Goal: Communication & Community: Answer question/provide support

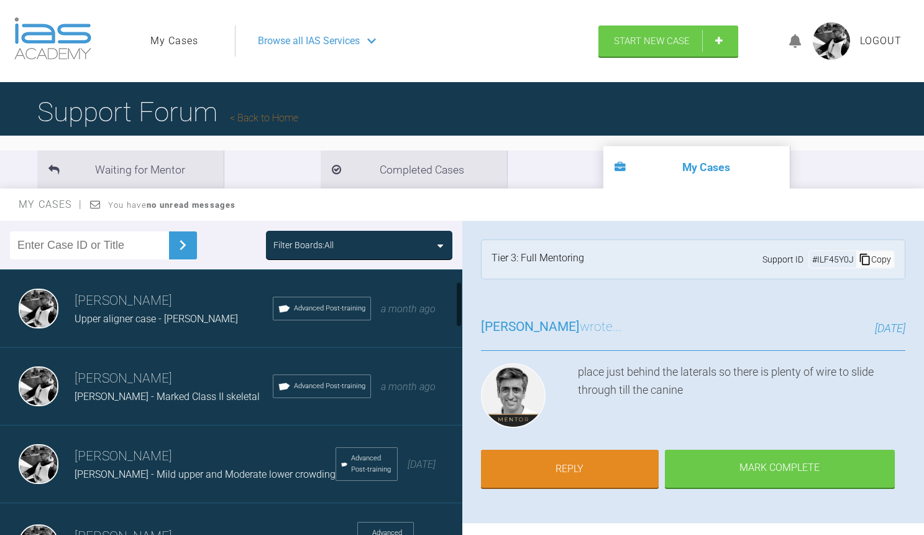
scroll to position [68, 0]
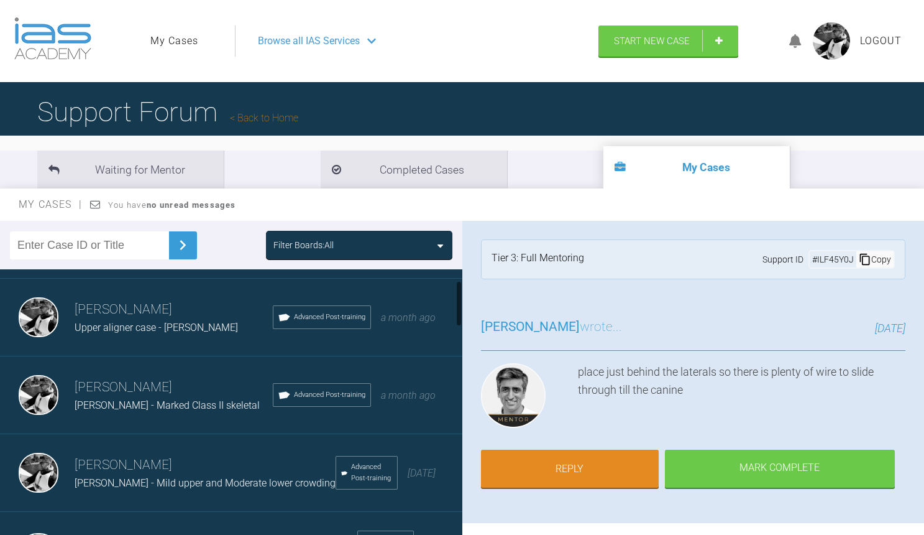
click at [174, 337] on div "David Birkin Upper aligner case - Amber Advanced Post-training a month ago" at bounding box center [231, 317] width 462 height 78
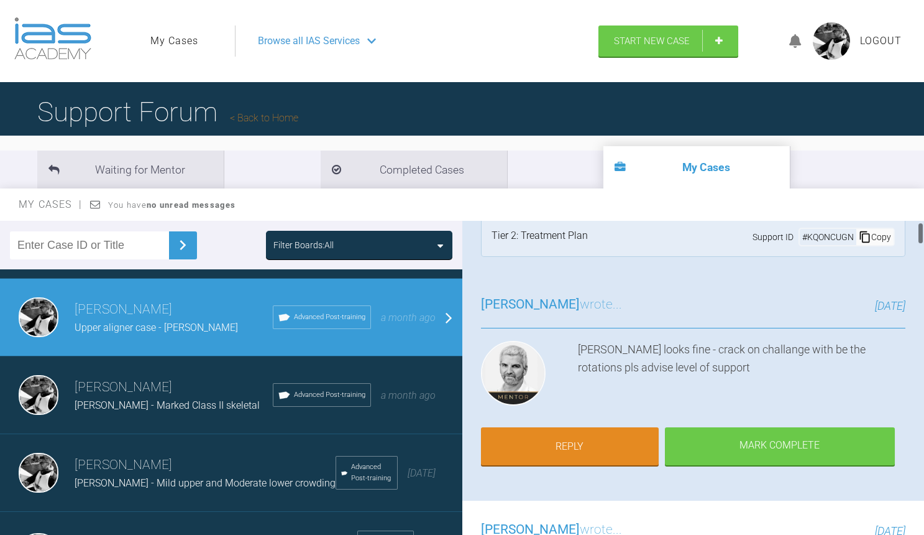
scroll to position [23, 0]
click at [183, 384] on h3 "[PERSON_NAME]" at bounding box center [174, 387] width 198 height 21
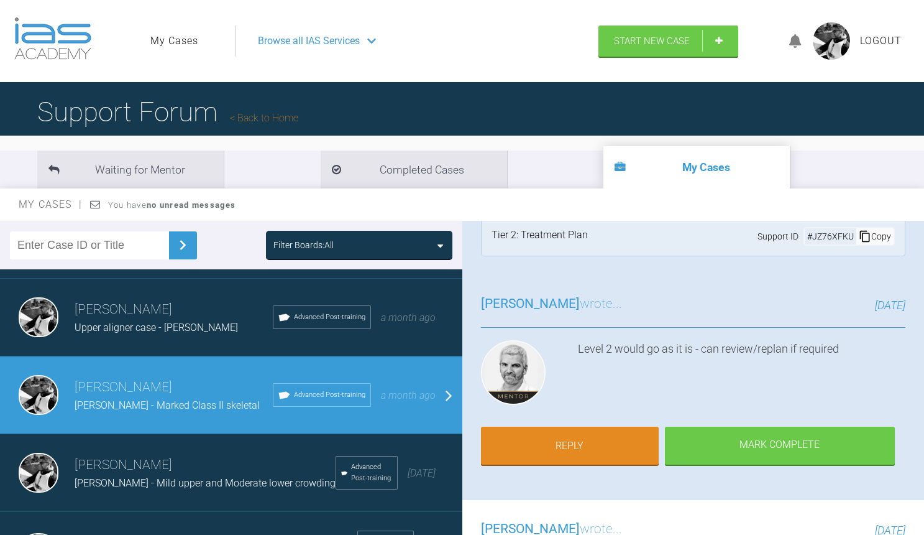
click at [193, 334] on div "David Birkin Upper aligner case - Amber Advanced Post-training a month ago" at bounding box center [231, 317] width 462 height 78
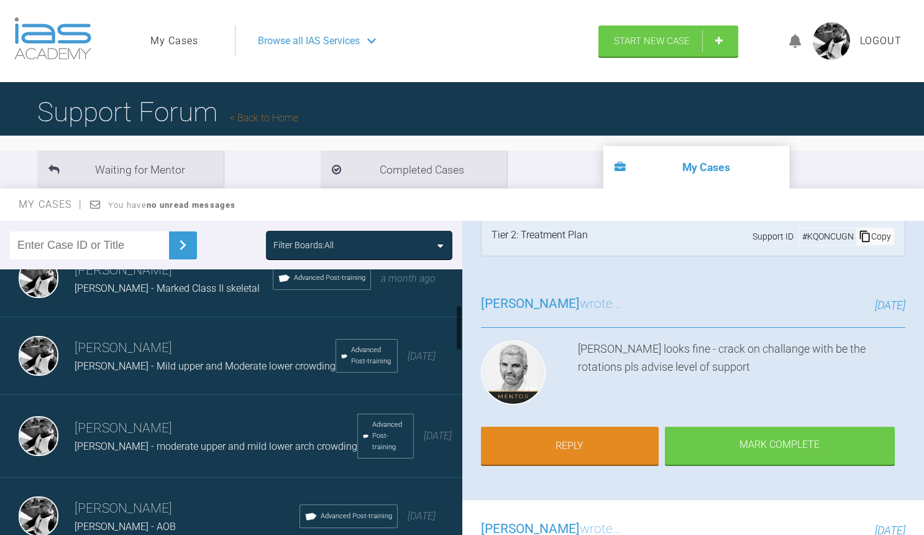
scroll to position [185, 0]
click at [218, 361] on span "[PERSON_NAME] - Mild upper and Moderate lower crowding" at bounding box center [205, 367] width 261 height 12
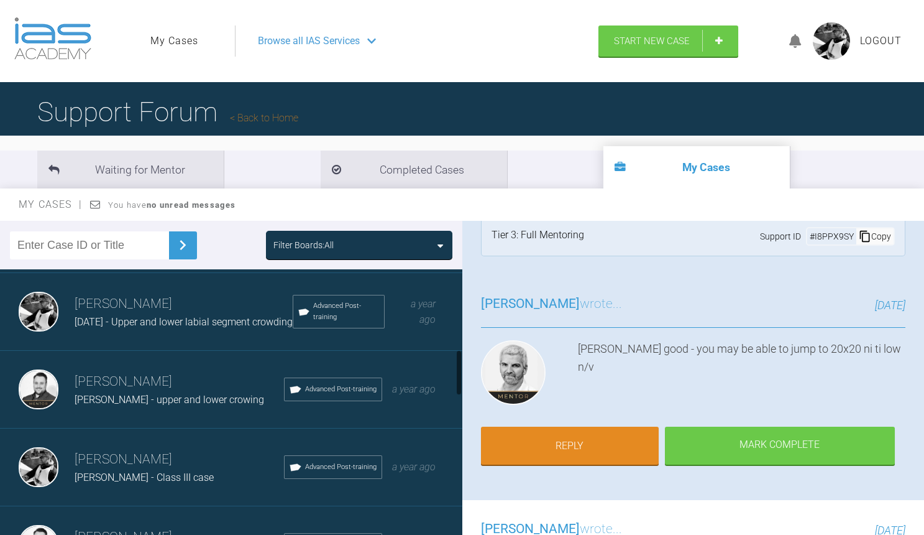
scroll to position [456, 0]
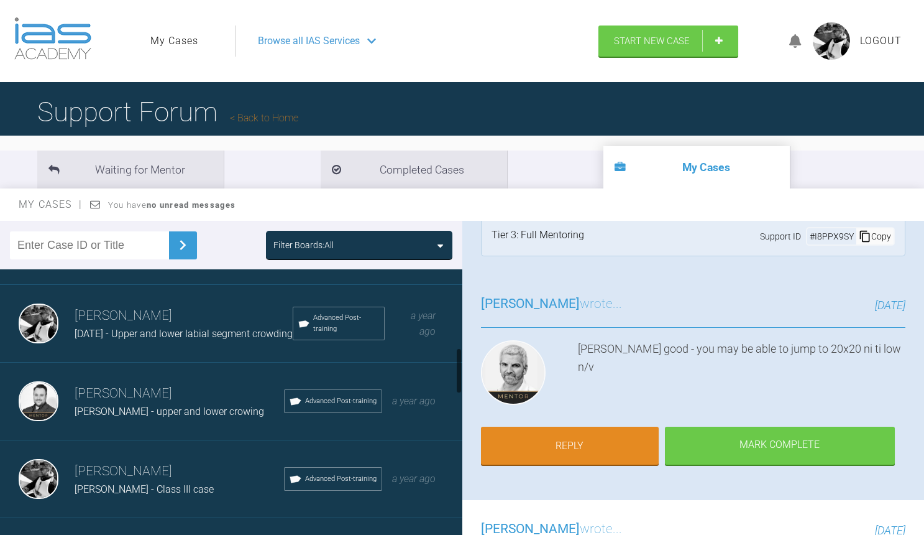
click at [152, 331] on div "[DATE] - Upper and lower labial segment crowding" at bounding box center [184, 334] width 218 height 16
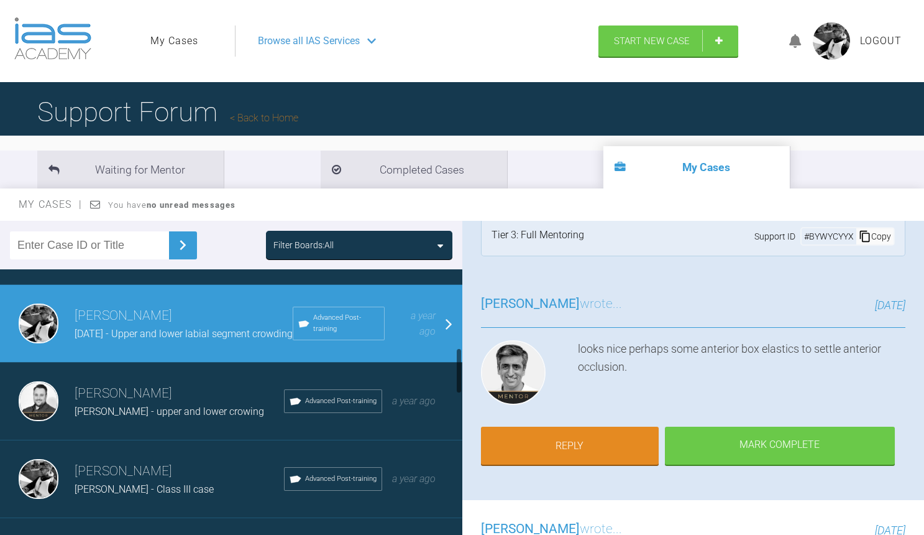
click at [219, 383] on h3 "[PERSON_NAME]" at bounding box center [179, 393] width 209 height 21
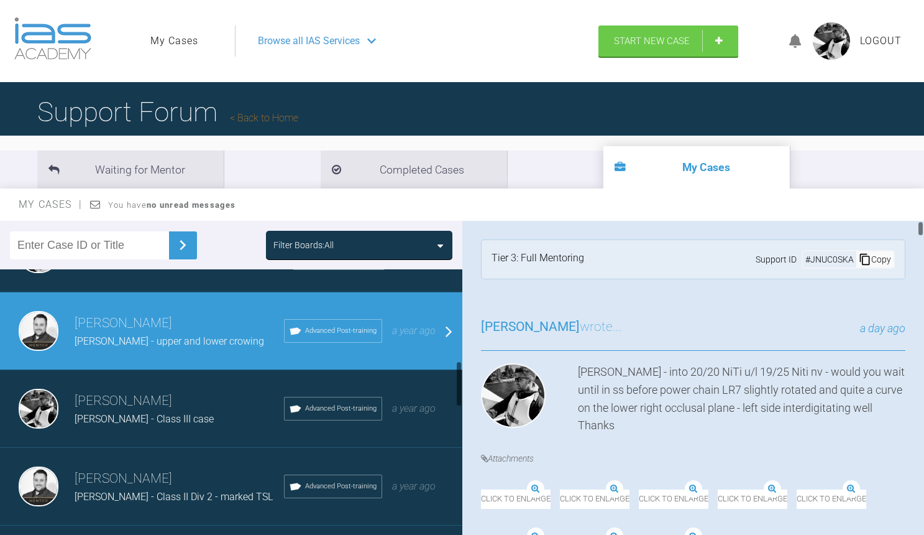
scroll to position [541, 0]
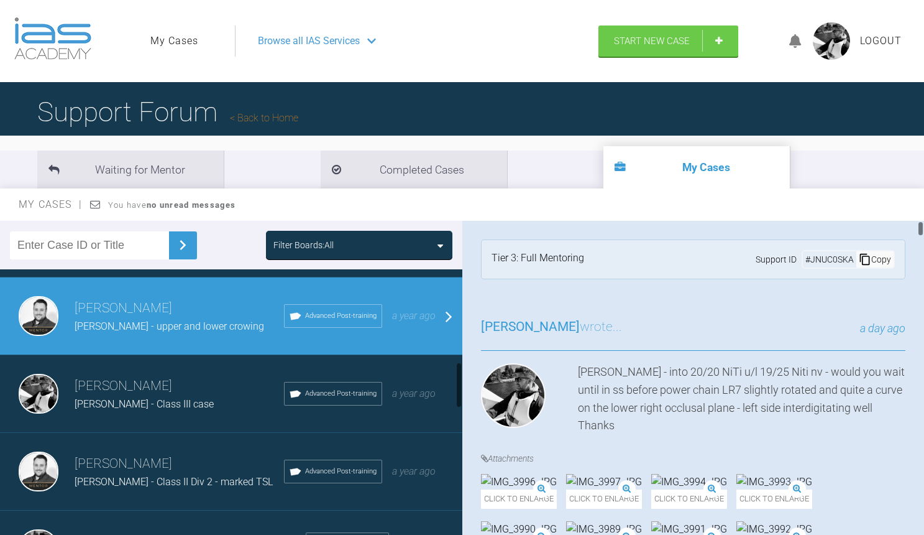
click at [229, 396] on div "[PERSON_NAME] - Class III case" at bounding box center [179, 404] width 209 height 16
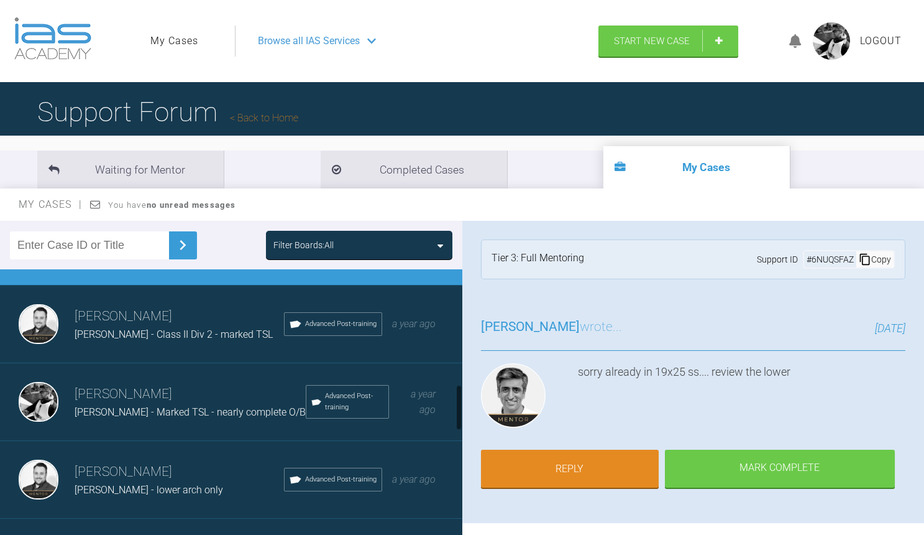
scroll to position [689, 0]
click at [203, 305] on h3 "[PERSON_NAME]" at bounding box center [179, 315] width 209 height 21
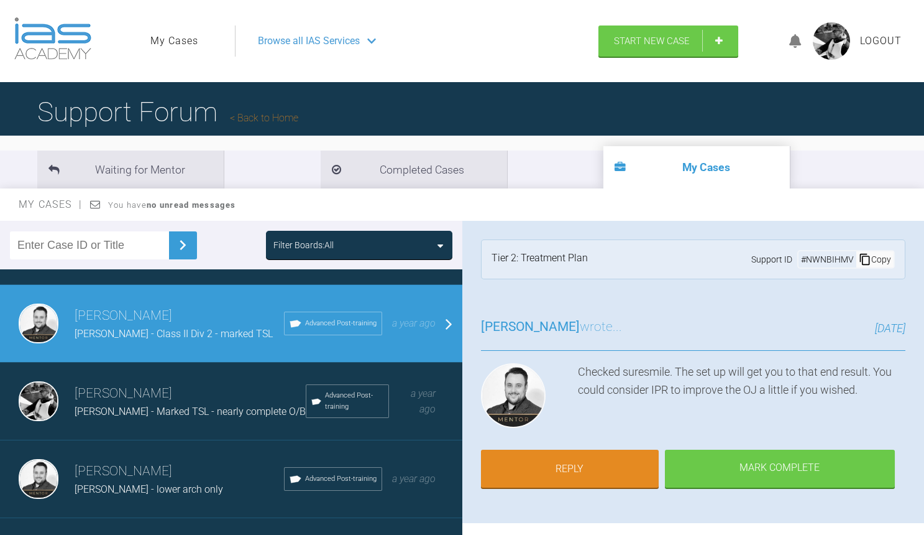
click at [163, 387] on h3 "[PERSON_NAME]" at bounding box center [190, 393] width 231 height 21
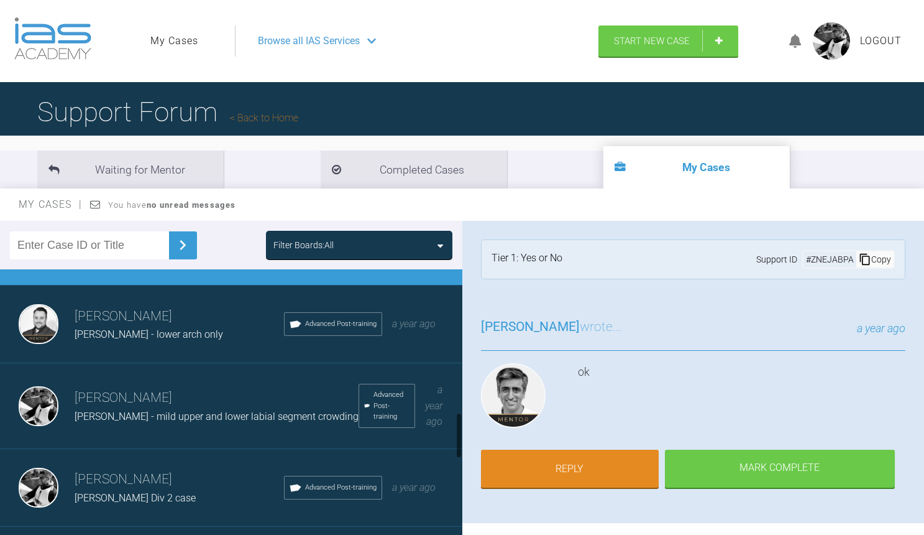
scroll to position [844, 0]
click at [179, 313] on h3 "[PERSON_NAME]" at bounding box center [179, 315] width 209 height 21
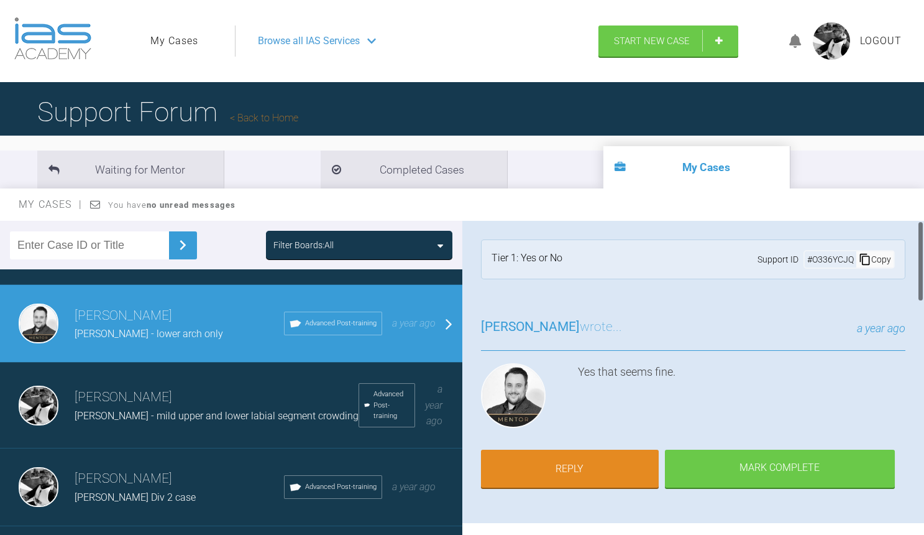
scroll to position [0, 0]
click at [568, 478] on link "Reply" at bounding box center [570, 470] width 178 height 39
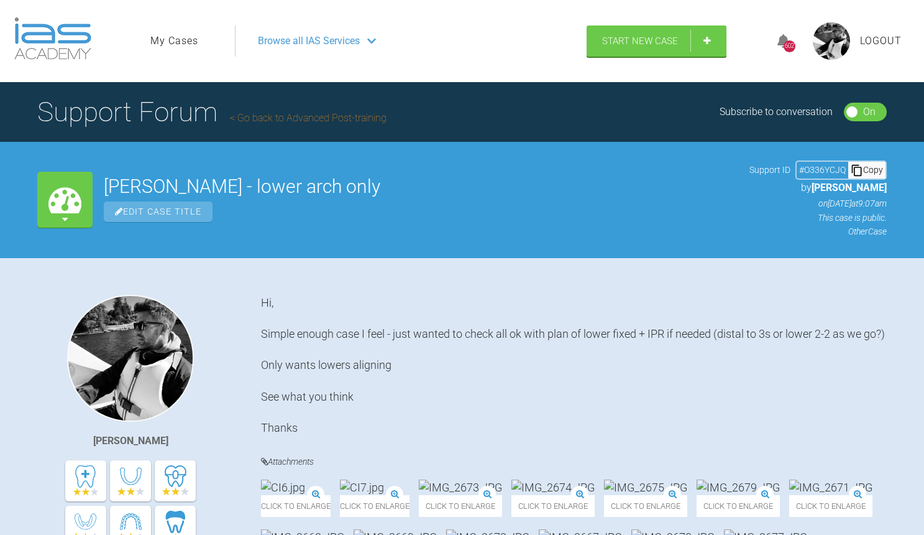
click at [157, 37] on link "My Cases" at bounding box center [174, 41] width 48 height 16
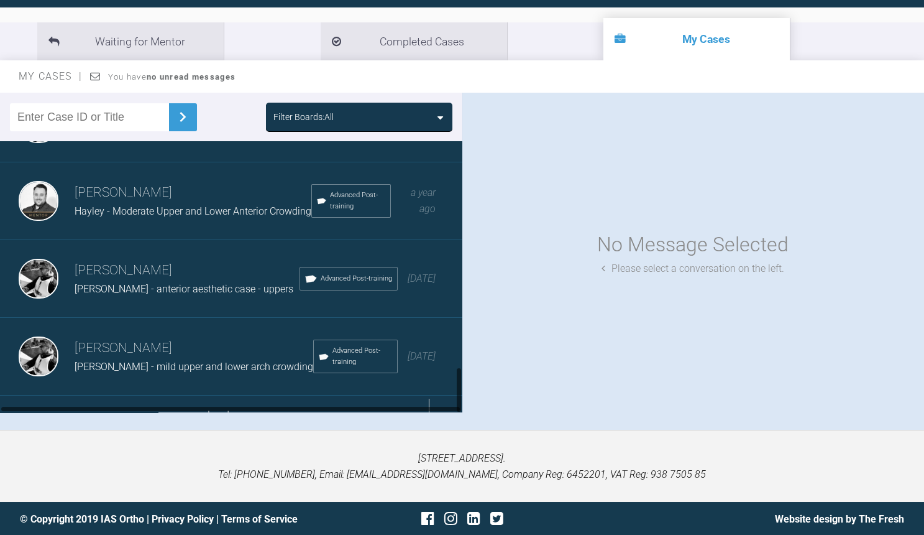
scroll to position [128, 0]
click at [300, 395] on div "Load more" at bounding box center [231, 414] width 462 height 39
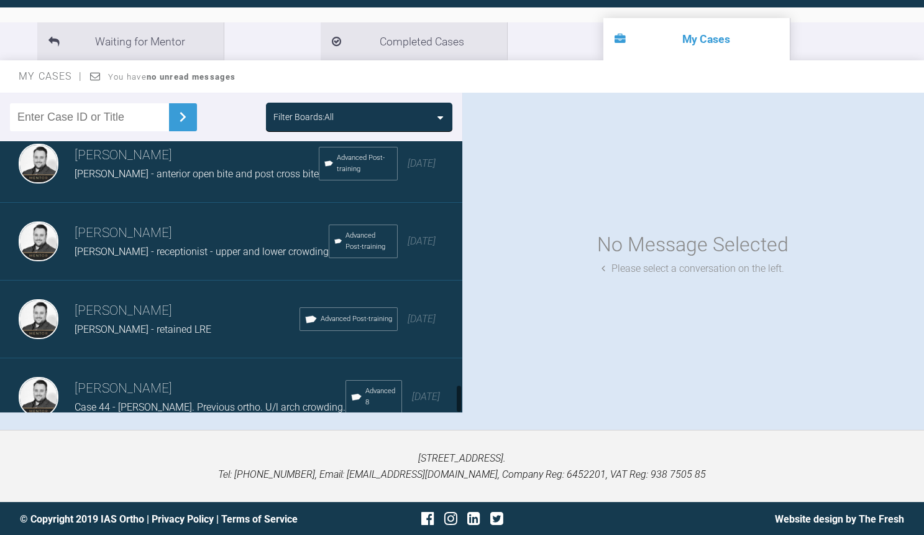
scroll to position [2288, 0]
click at [211, 321] on div "[PERSON_NAME] - retained LRE" at bounding box center [187, 329] width 225 height 16
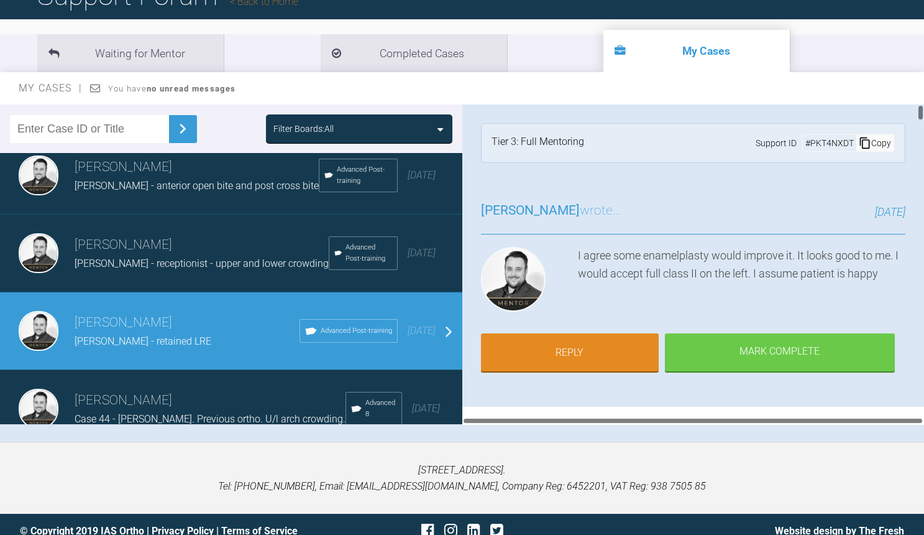
scroll to position [114, 0]
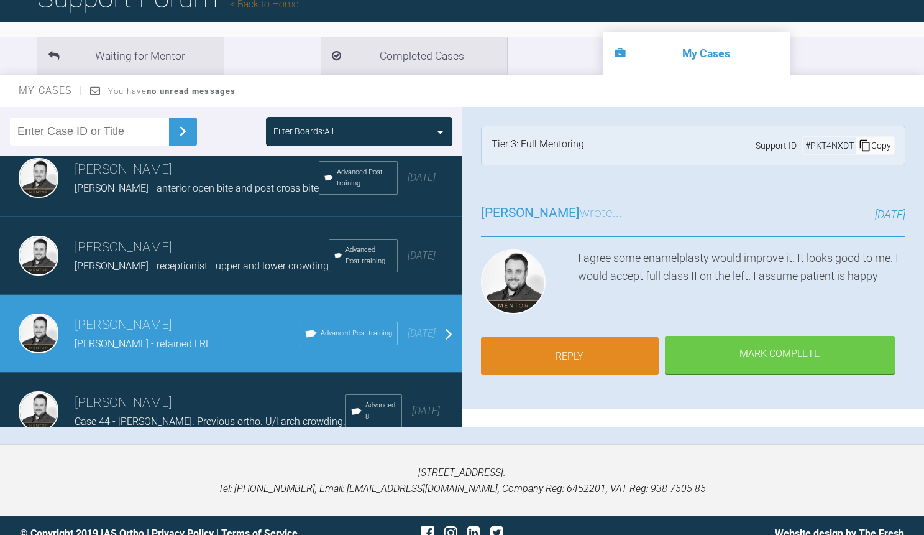
click at [602, 343] on link "Reply" at bounding box center [570, 356] width 178 height 39
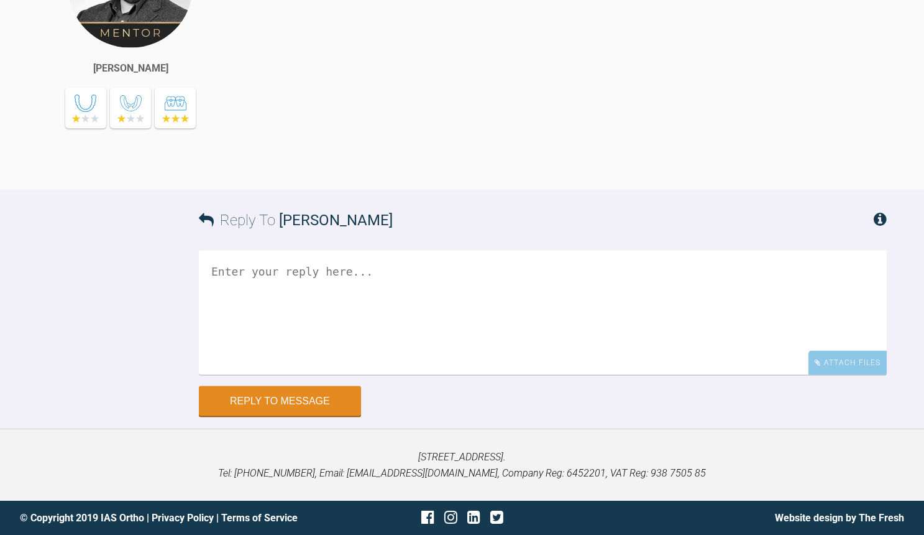
scroll to position [12748, 0]
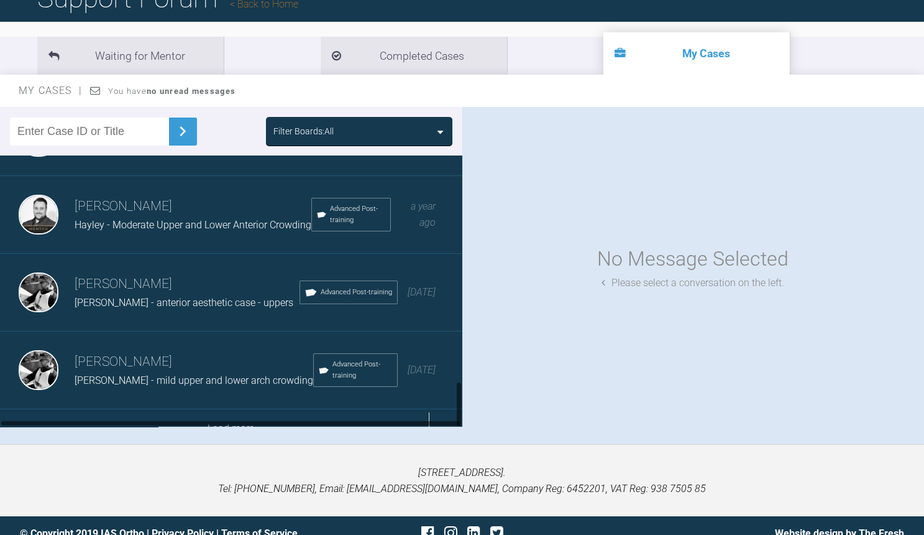
scroll to position [1313, 0]
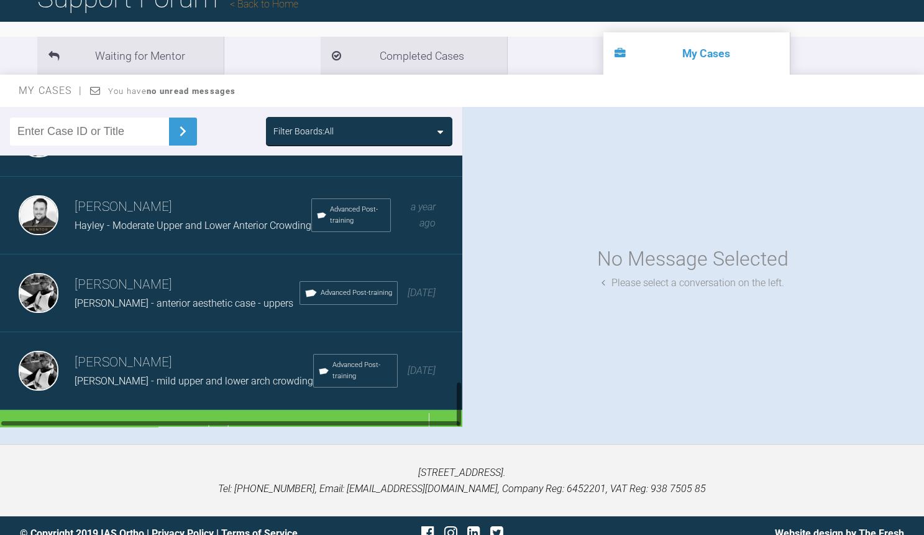
click at [238, 420] on div at bounding box center [231, 423] width 462 height 7
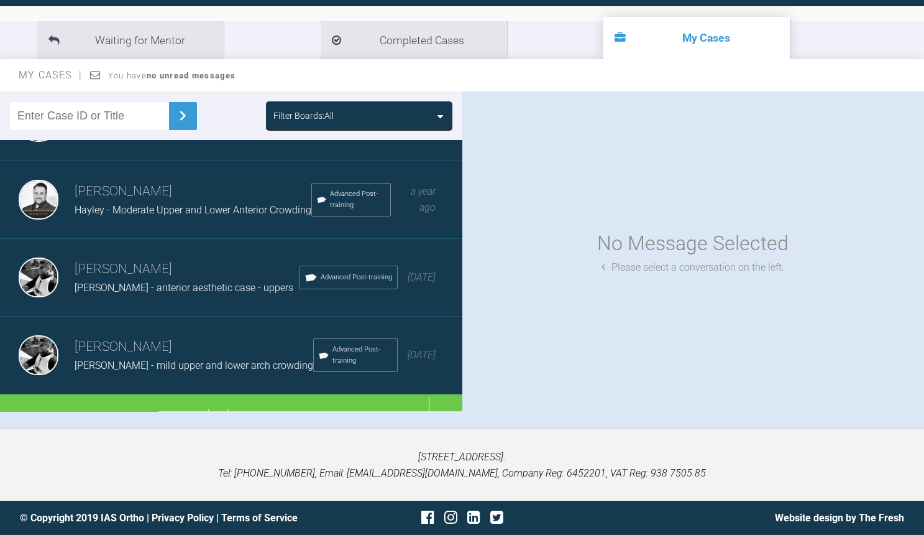
scroll to position [128, 0]
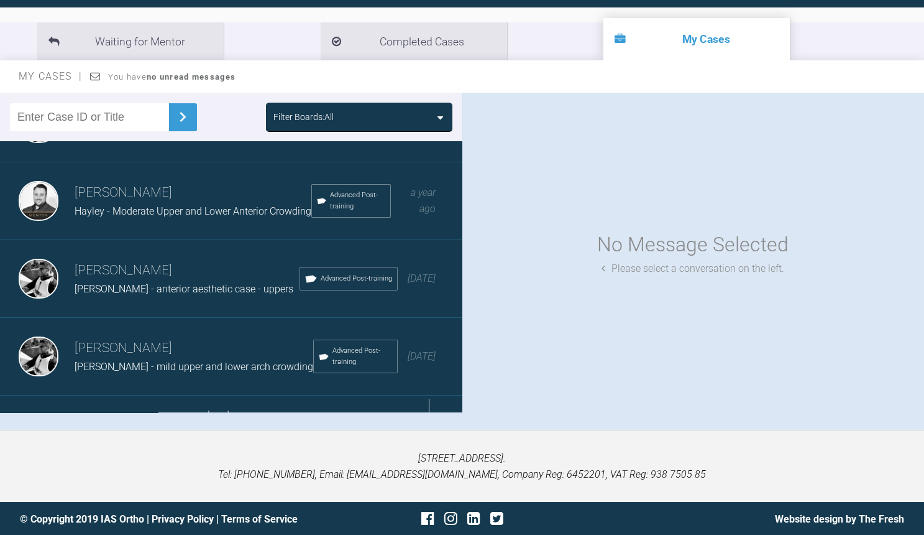
click at [244, 395] on div "Load more" at bounding box center [231, 414] width 462 height 39
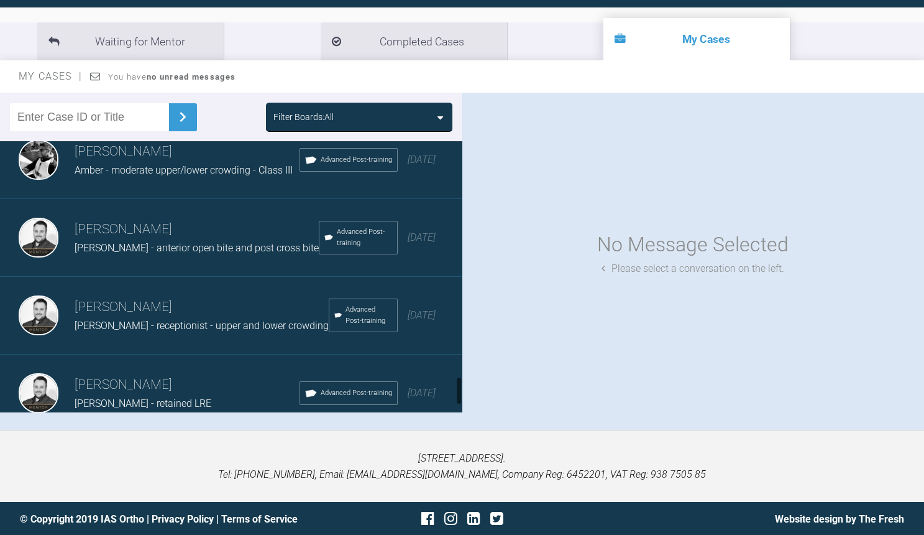
scroll to position [2212, 0]
click at [237, 319] on div "[PERSON_NAME] - receptionist - upper and lower crowding" at bounding box center [202, 327] width 254 height 16
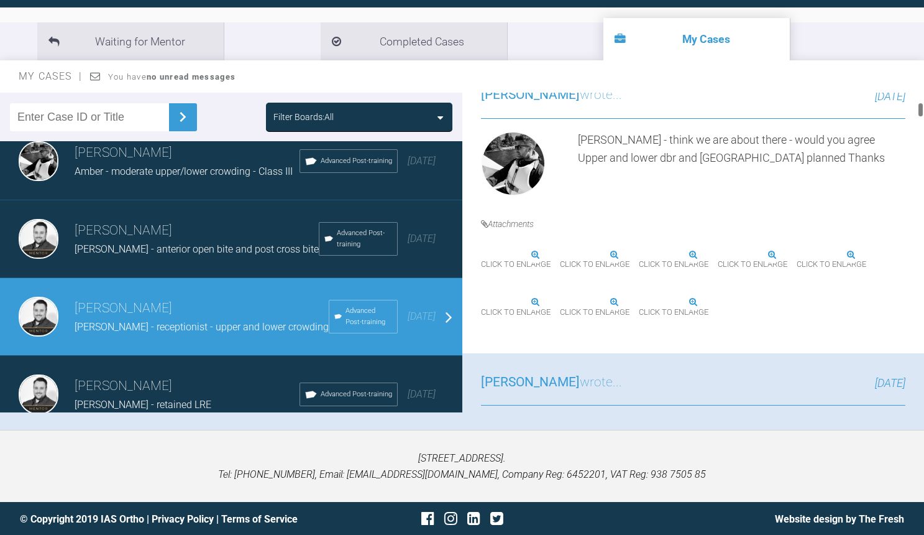
scroll to position [320, 0]
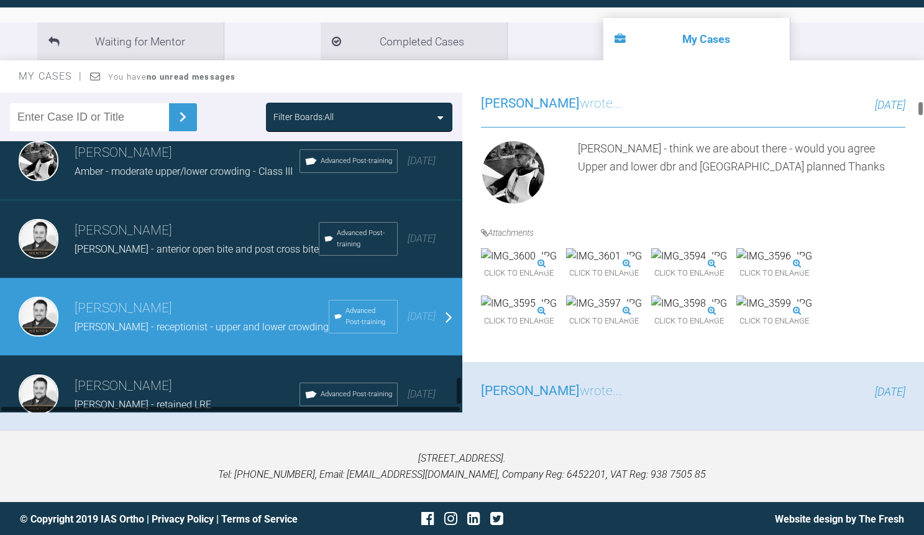
click at [213, 243] on span "[PERSON_NAME] - anterior open bite and post cross bite" at bounding box center [197, 249] width 244 height 12
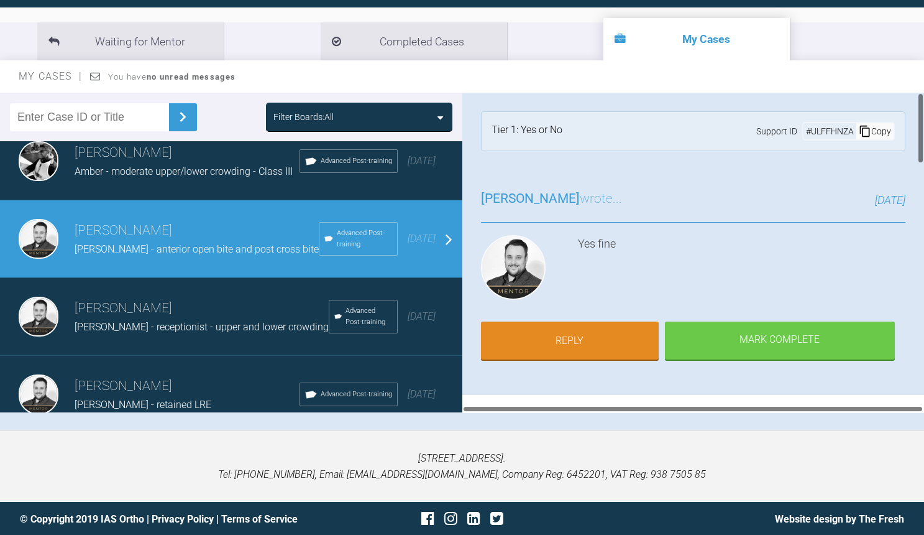
scroll to position [0, 0]
click at [758, 344] on div "Mark Complete" at bounding box center [780, 342] width 230 height 39
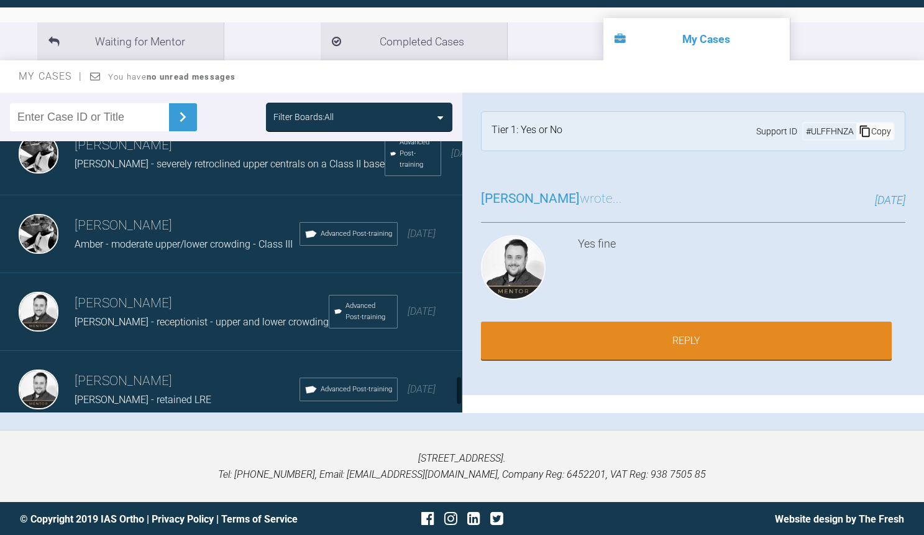
scroll to position [2099, 0]
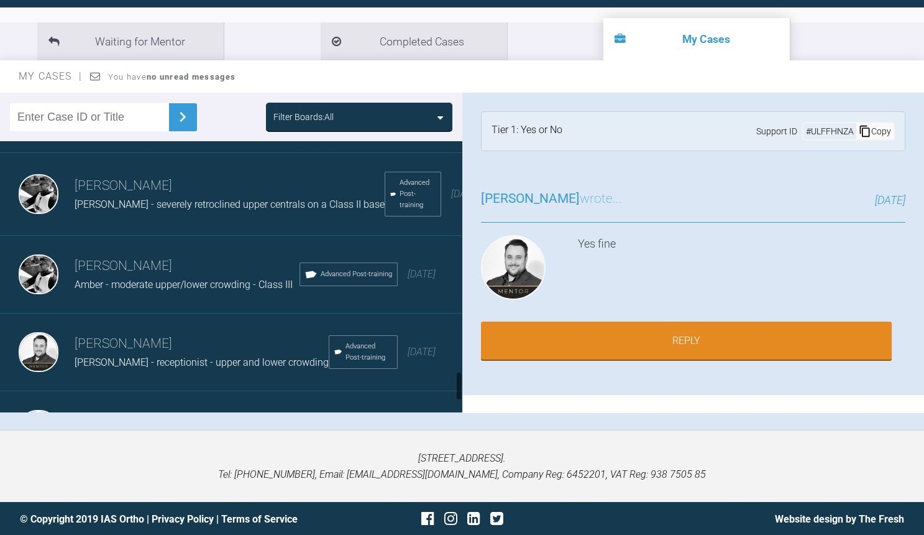
click at [191, 278] on span "Amber - moderate upper/lower crowding - Class III" at bounding box center [184, 284] width 218 height 12
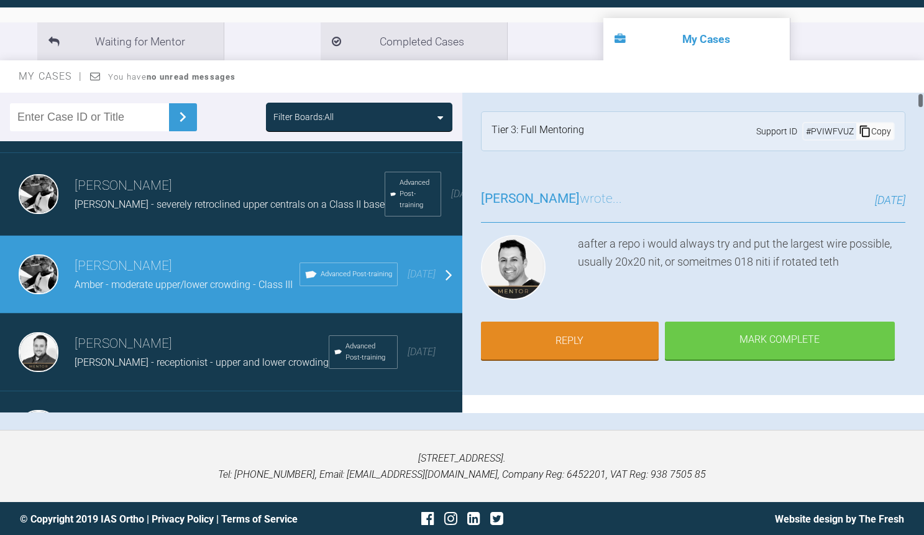
scroll to position [0, 0]
click at [598, 325] on link "Reply" at bounding box center [570, 342] width 178 height 39
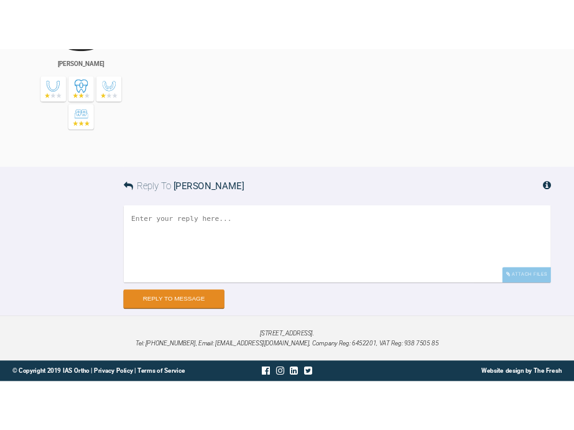
scroll to position [13483, 0]
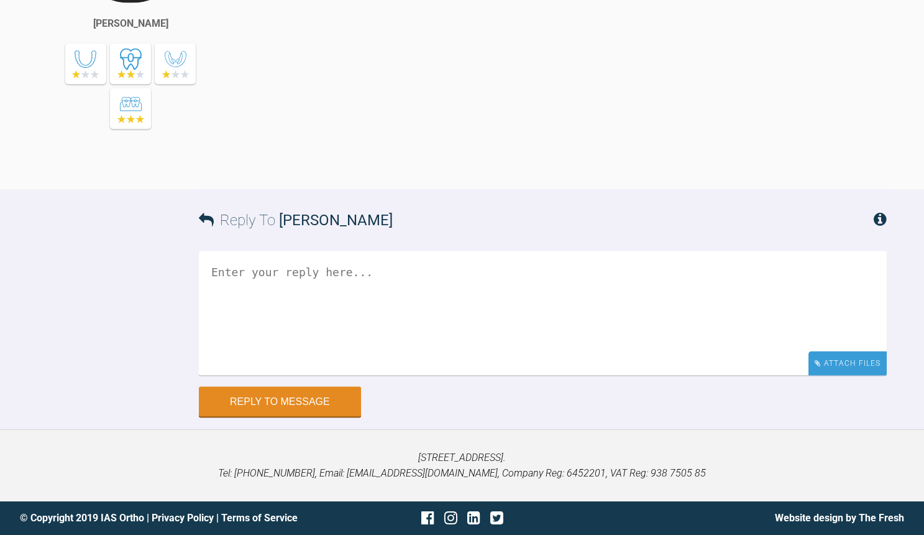
click at [834, 369] on div "Attach Files" at bounding box center [848, 363] width 78 height 24
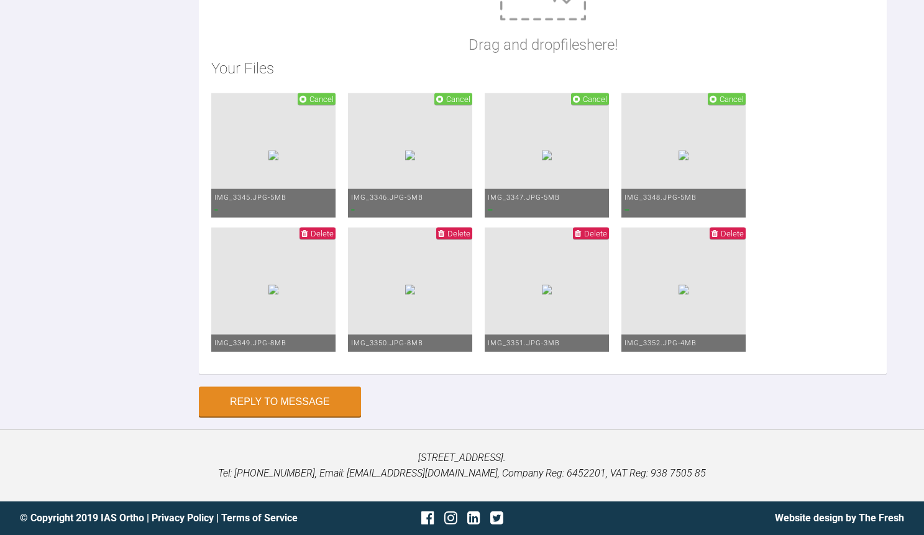
scroll to position [13602, 0]
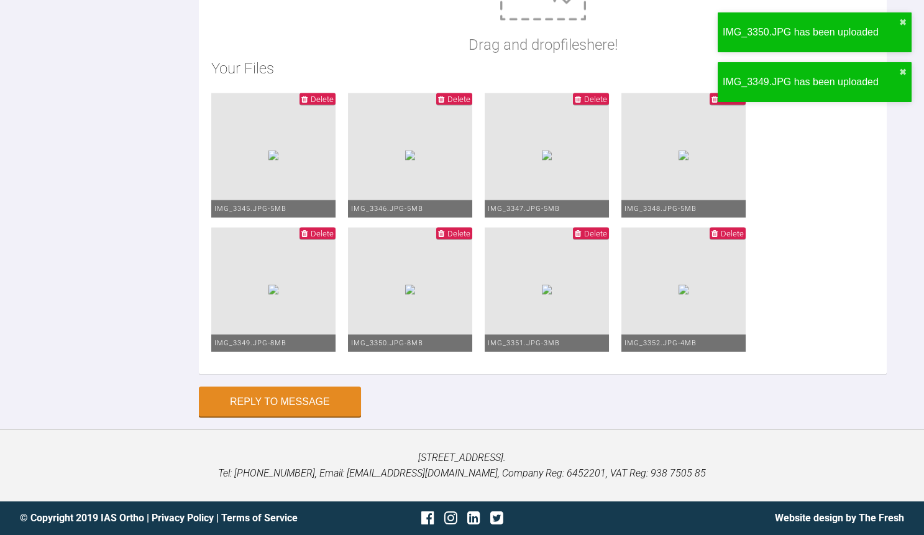
scroll to position [13999, 0]
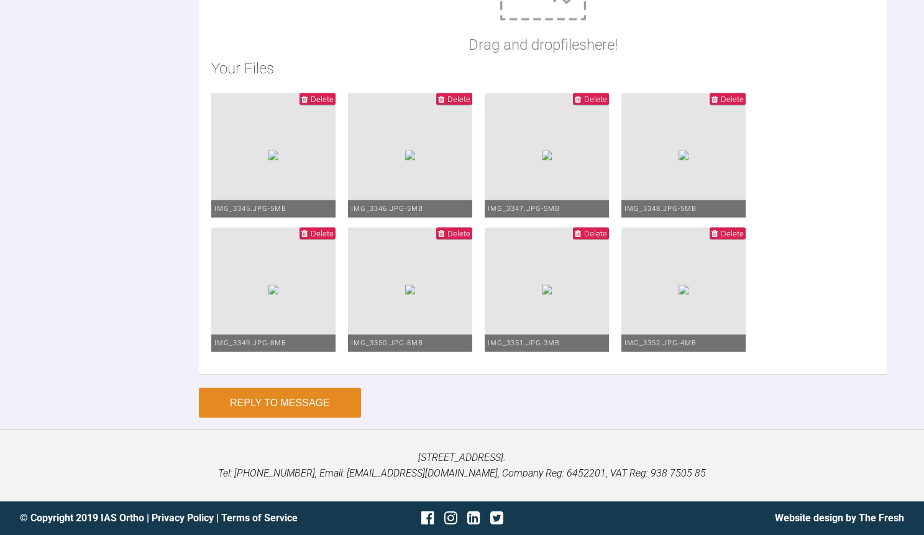
type textarea "[PERSON_NAME] - how's things? Forgot to send final pics Thanks for your help"
click at [295, 418] on button "Reply to Message" at bounding box center [280, 403] width 162 height 30
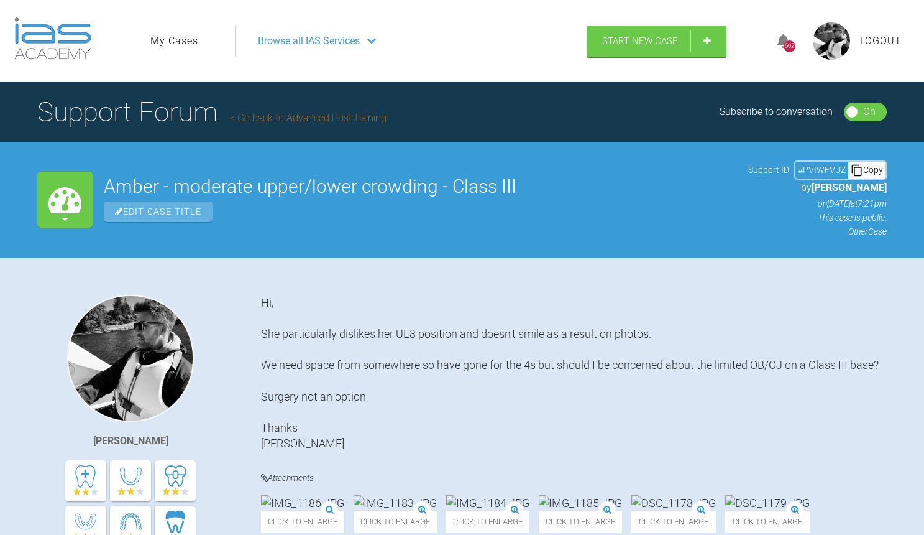
scroll to position [0, 0]
click at [178, 41] on link "My Cases" at bounding box center [174, 41] width 48 height 16
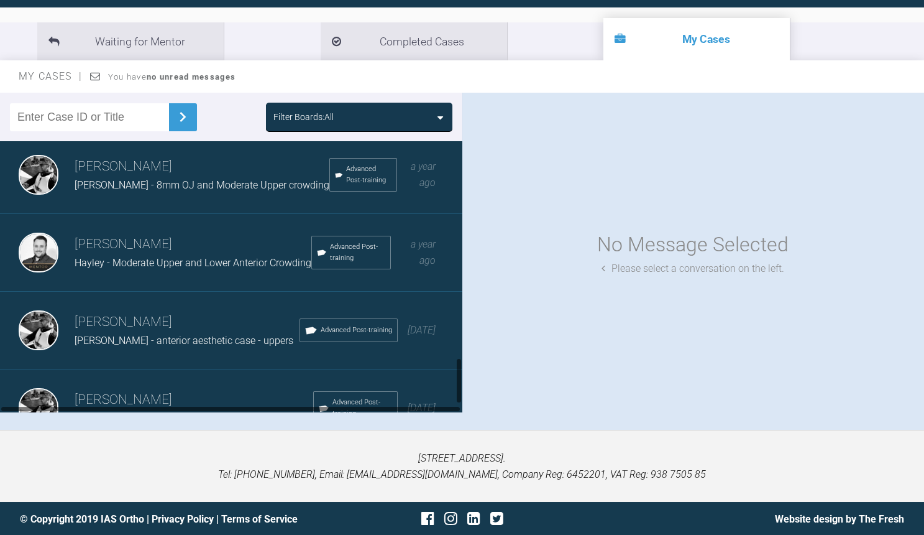
scroll to position [1245, 0]
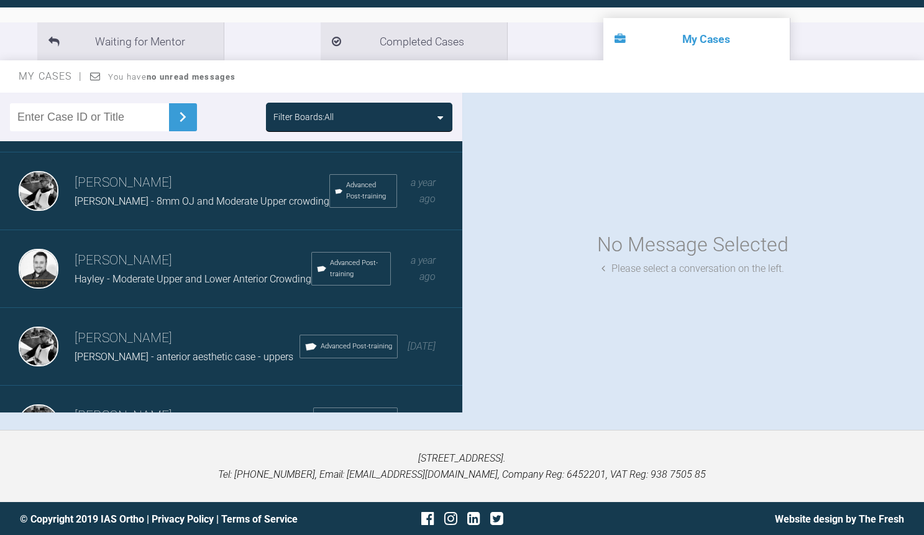
click at [201, 189] on div "[PERSON_NAME] [PERSON_NAME] - 8mm OJ and Moderate Upper crowding Advanced Post-…" at bounding box center [231, 191] width 462 height 78
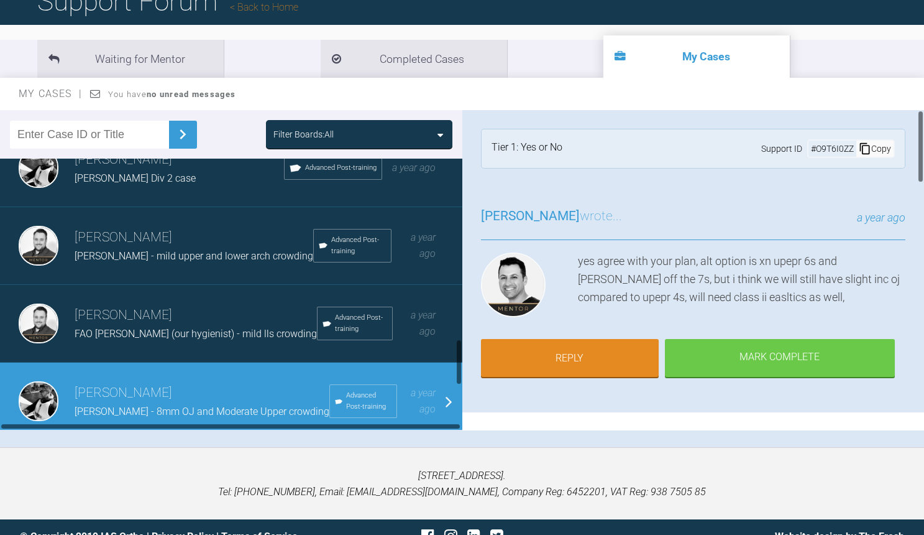
scroll to position [1047, 0]
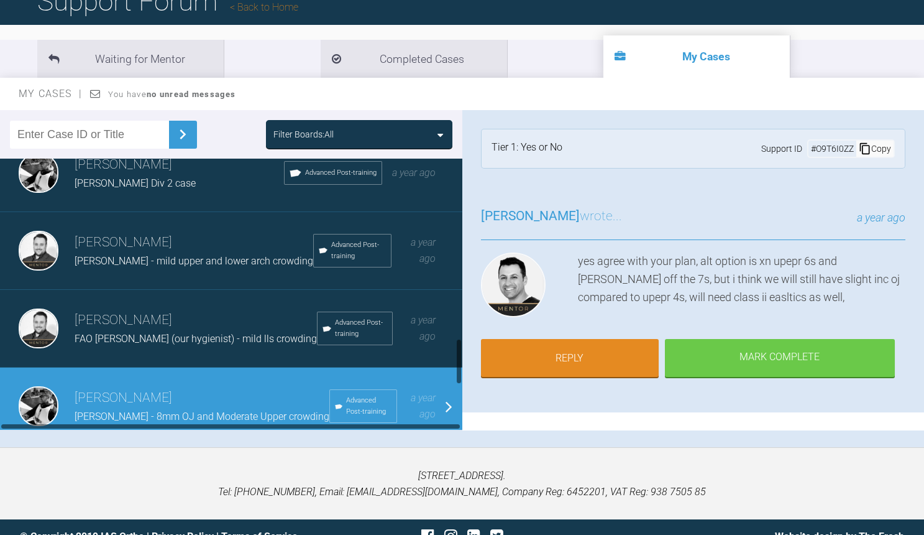
click at [231, 310] on h3 "[PERSON_NAME]" at bounding box center [196, 320] width 242 height 21
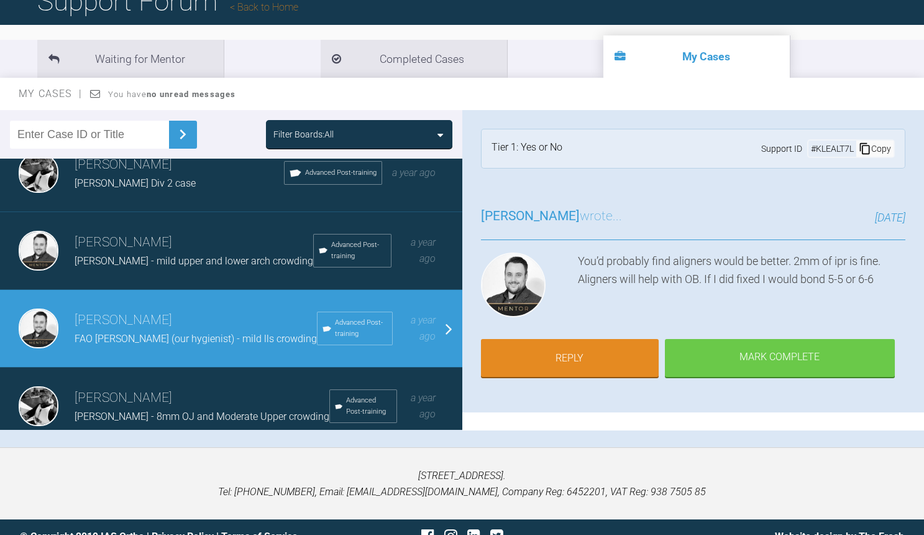
click at [221, 255] on span "[PERSON_NAME] - mild upper and lower arch crowding" at bounding box center [194, 261] width 239 height 12
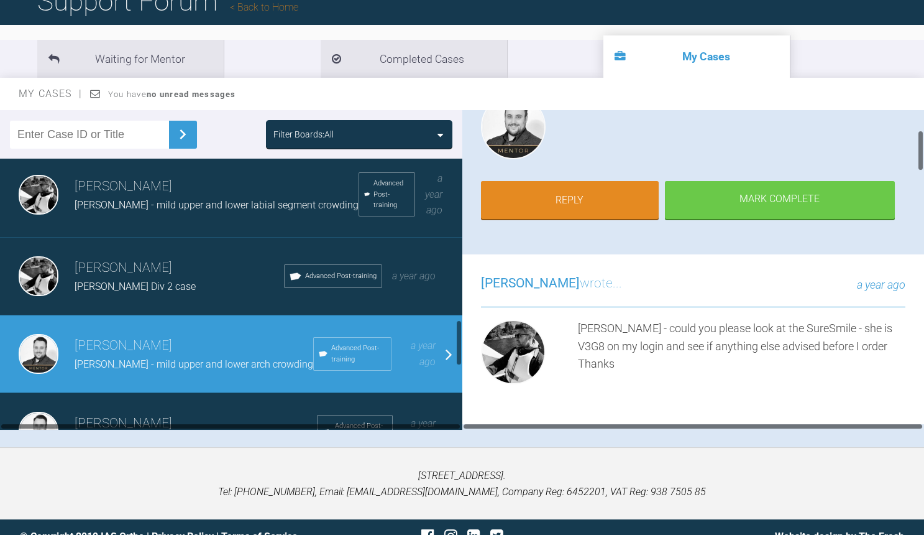
scroll to position [939, 0]
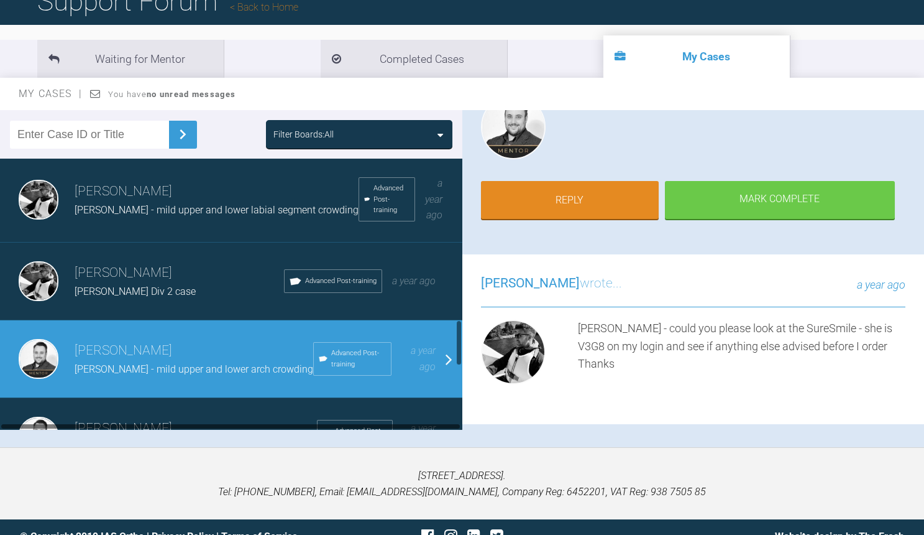
click at [203, 283] on div "[PERSON_NAME] Div 2 case" at bounding box center [179, 291] width 209 height 16
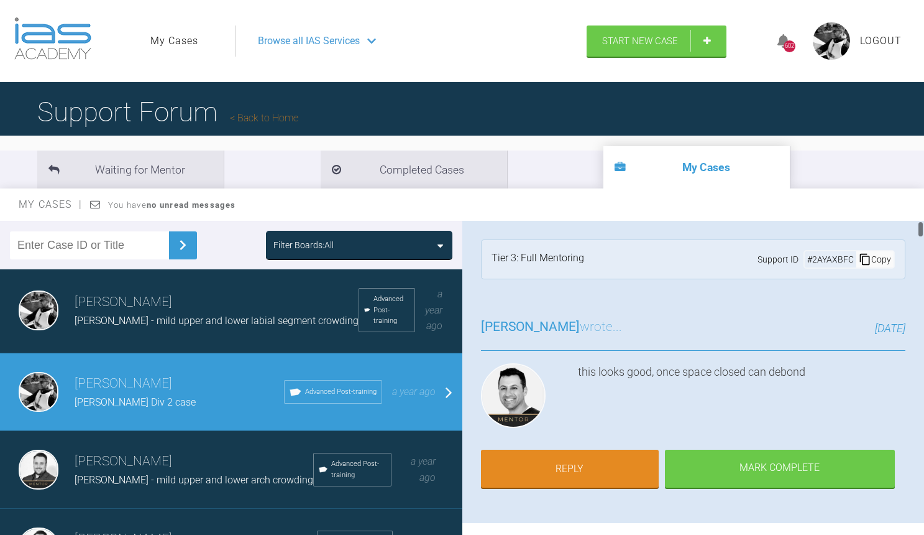
scroll to position [0, 0]
click at [594, 467] on link "Reply" at bounding box center [570, 470] width 178 height 39
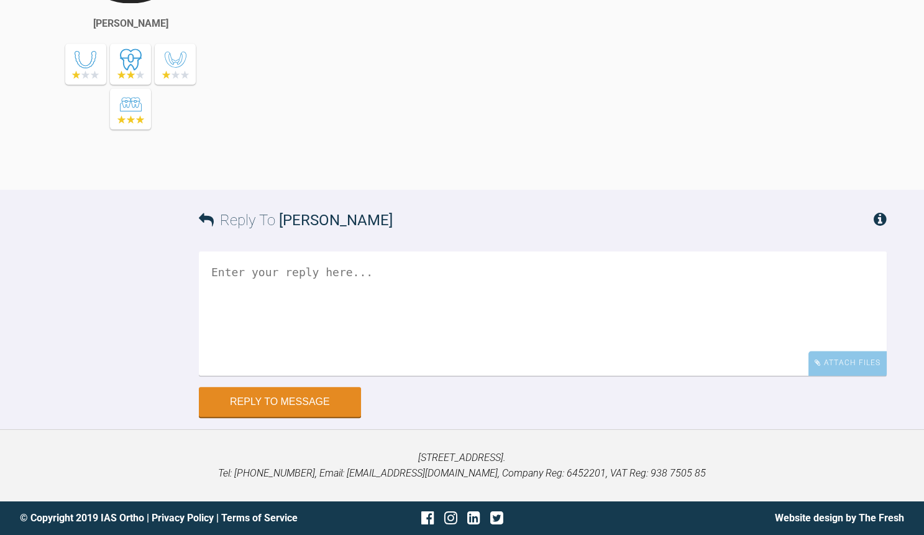
scroll to position [8388, 0]
